Goal: Navigation & Orientation: Find specific page/section

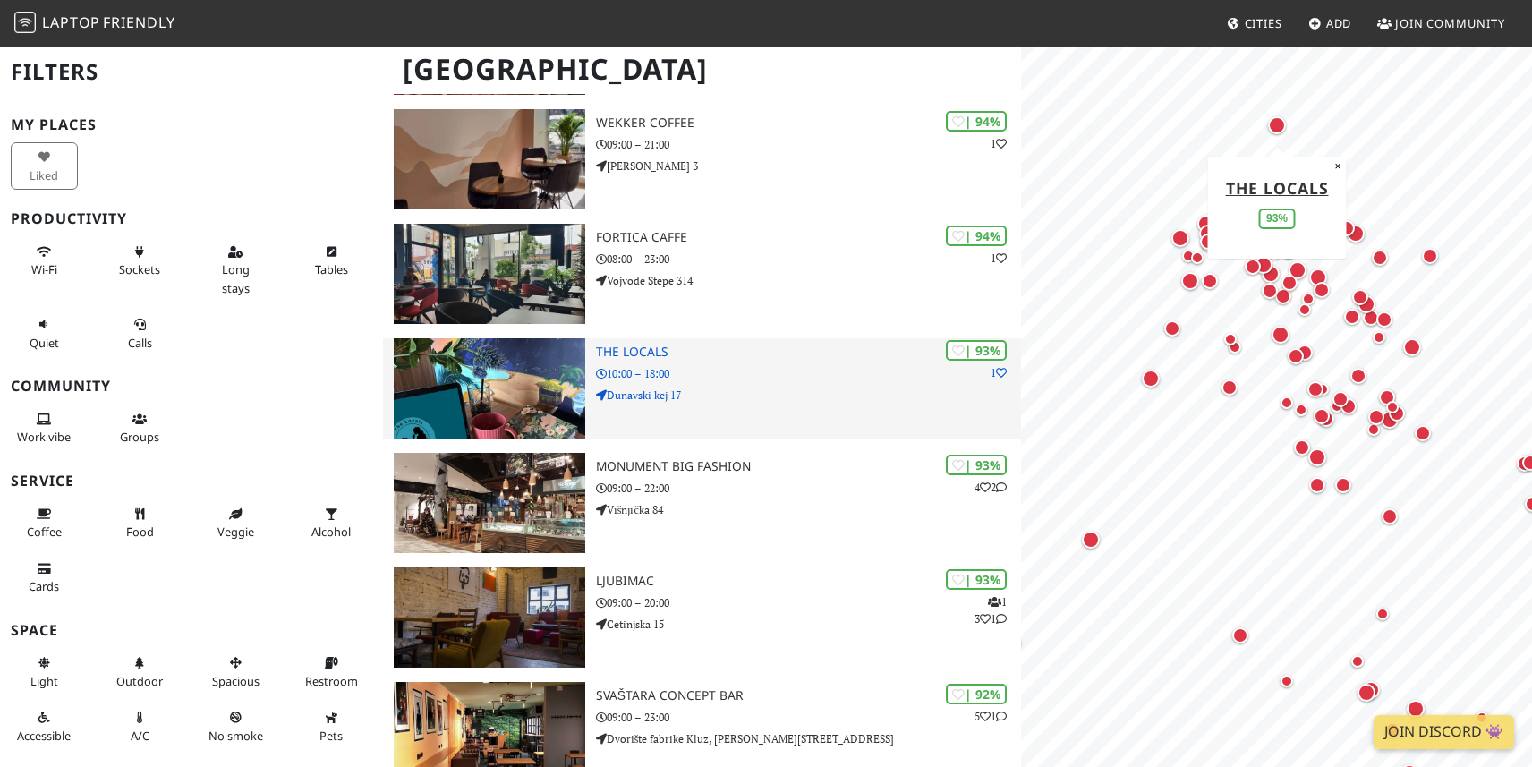
scroll to position [247, 0]
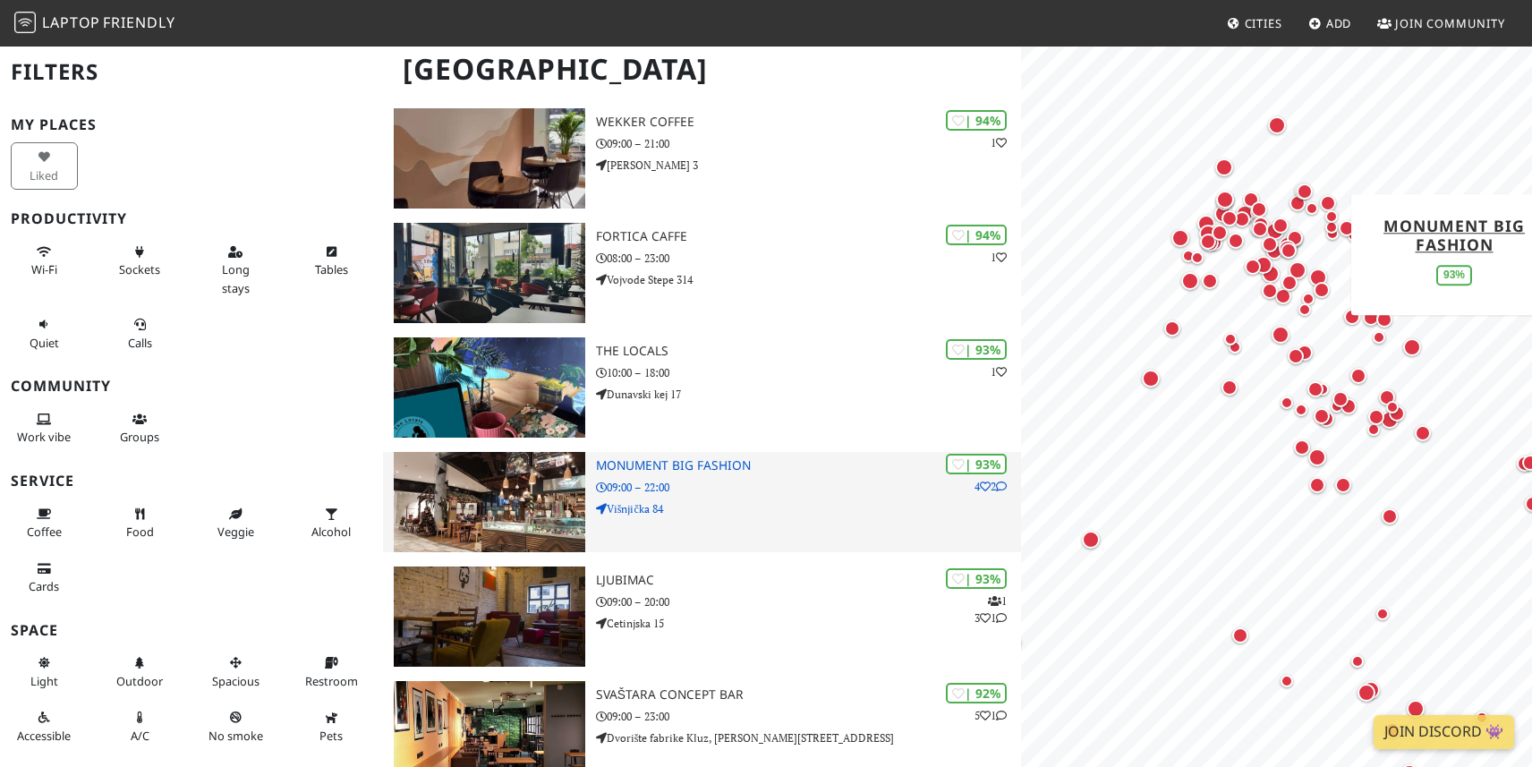
click at [614, 509] on p "Višnjička 84" at bounding box center [809, 508] width 426 height 17
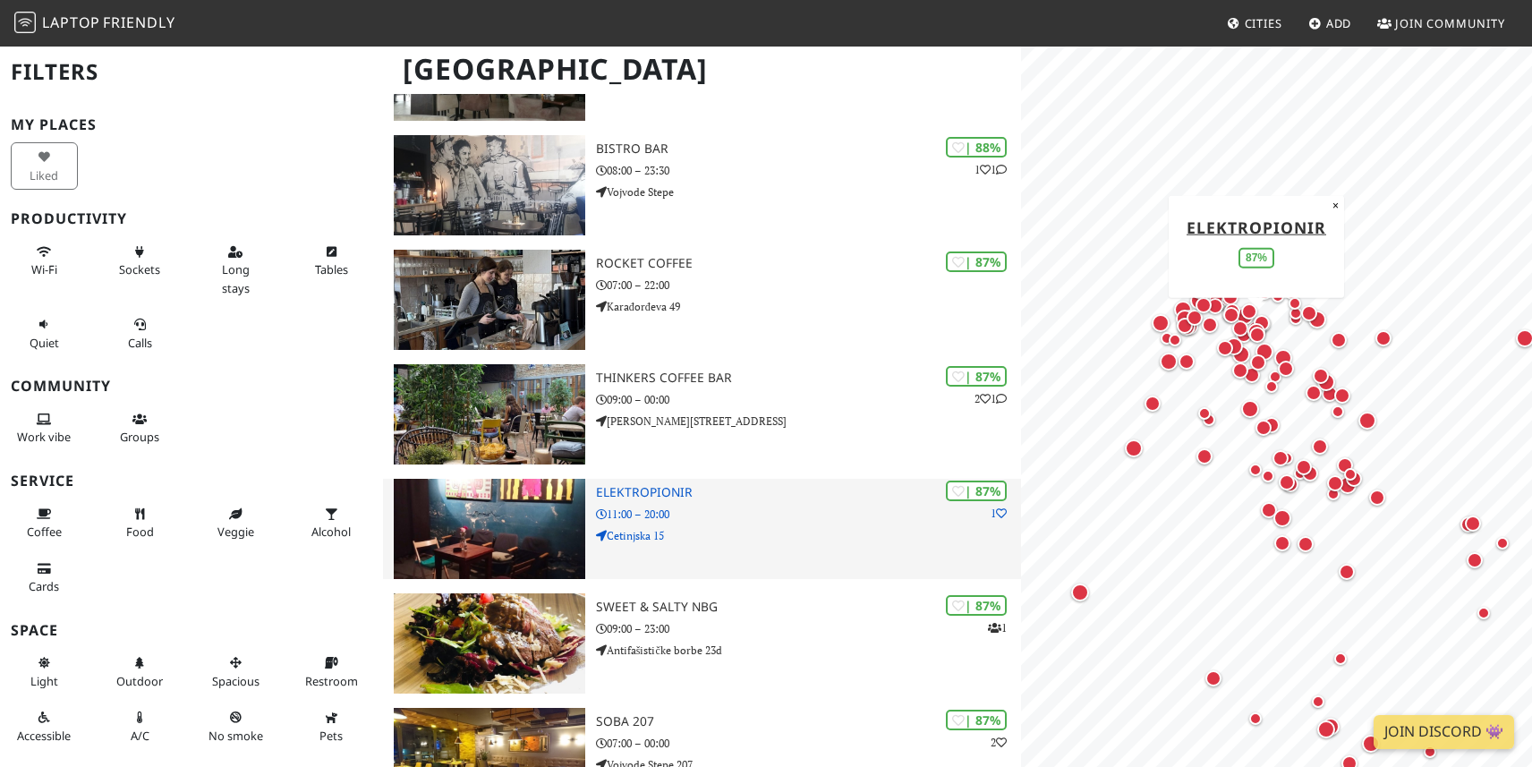
scroll to position [1489, 0]
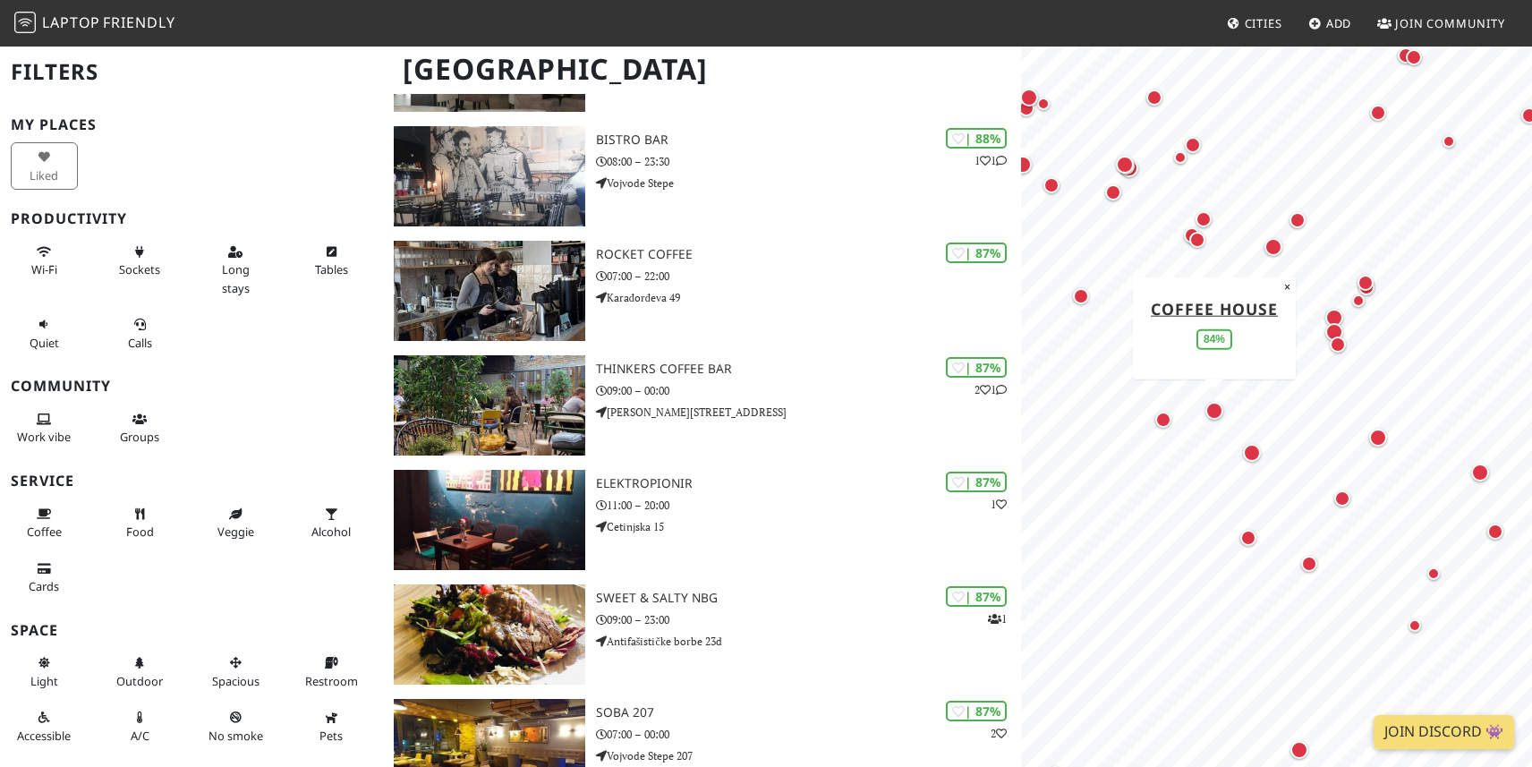
click at [1215, 413] on div "Map marker" at bounding box center [1214, 411] width 18 height 18
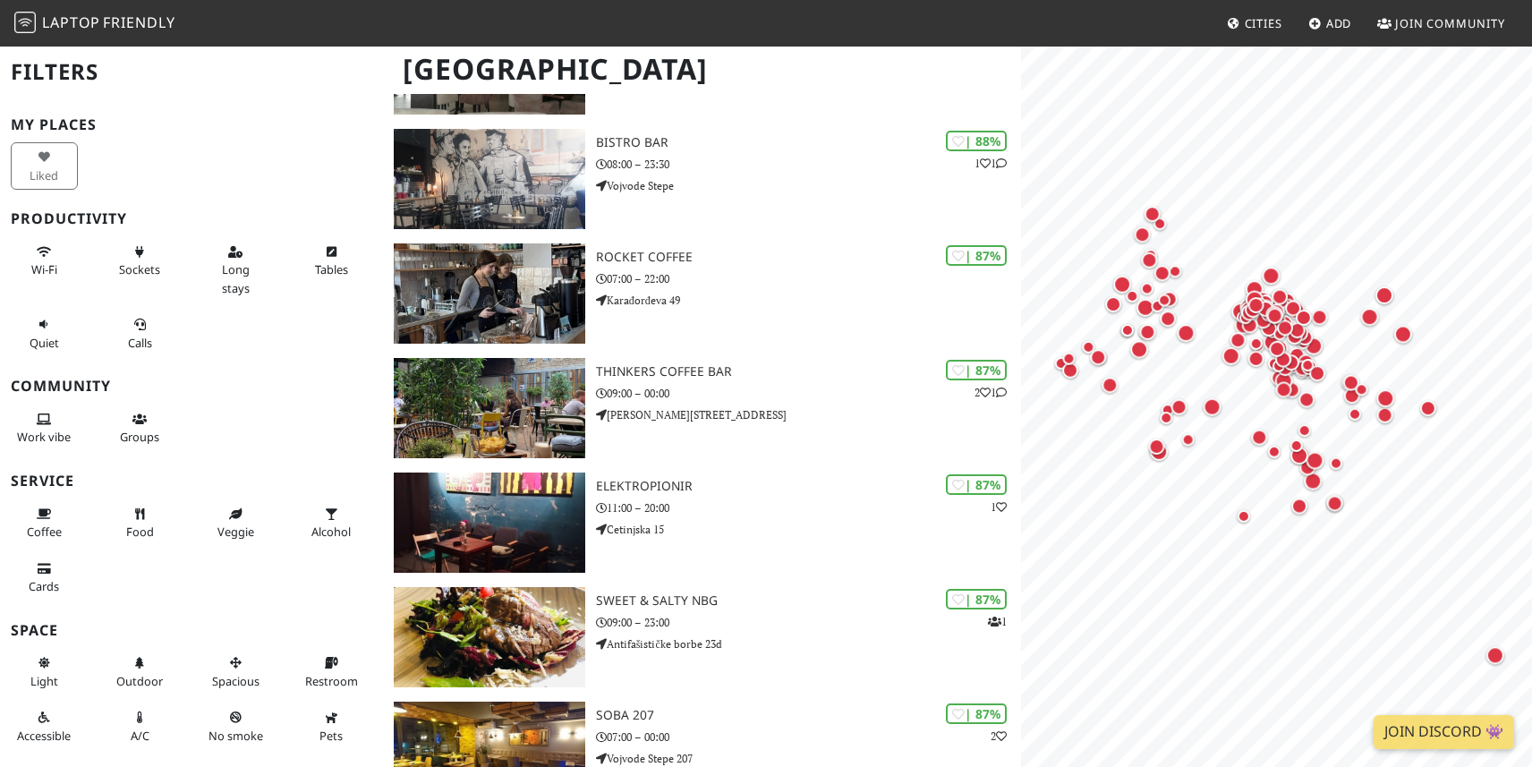
scroll to position [1489, 0]
